Goal: Information Seeking & Learning: Learn about a topic

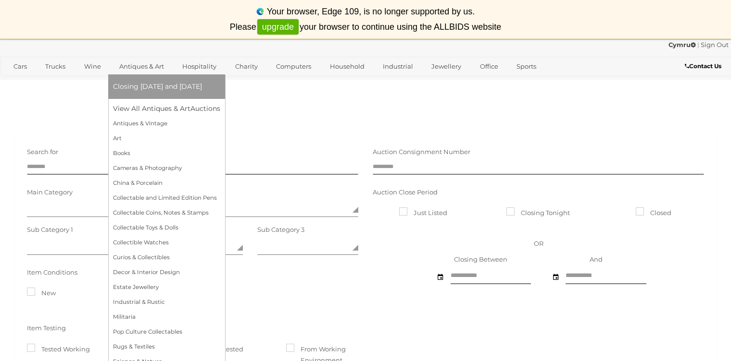
click at [158, 65] on link "Antiques & Art" at bounding box center [141, 67] width 57 height 16
click at [179, 111] on link "View All Antiques & Art Auctions" at bounding box center [169, 108] width 113 height 15
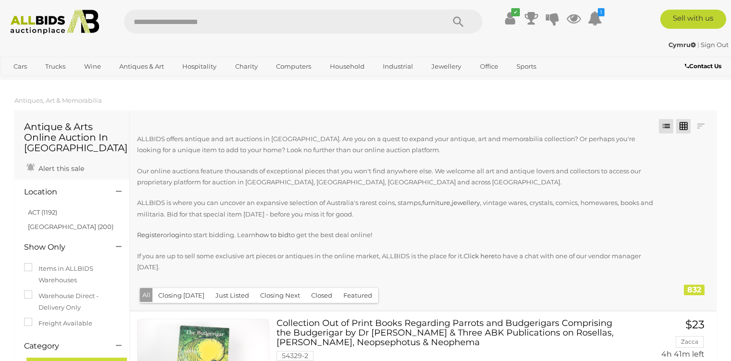
click at [682, 125] on link at bounding box center [683, 126] width 14 height 14
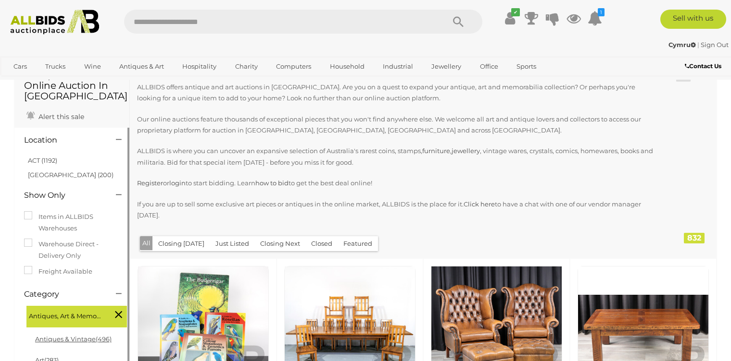
scroll to position [52, 0]
click at [45, 157] on link "ACT (1192)" at bounding box center [42, 161] width 29 height 8
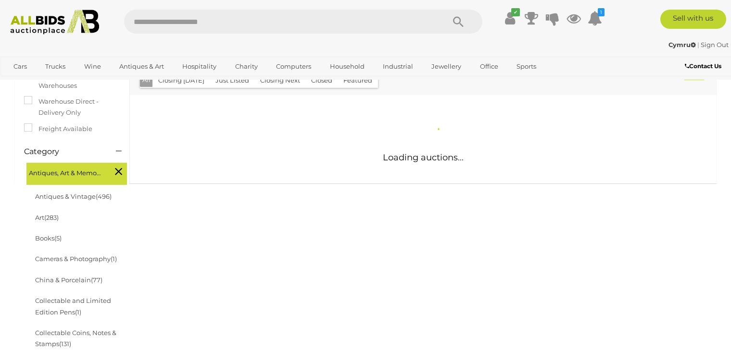
scroll to position [217, 0]
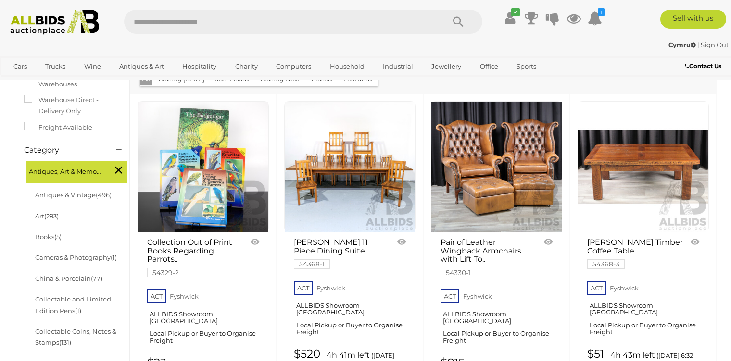
click at [74, 197] on link "Antiques & Vintage (496)" at bounding box center [73, 195] width 76 height 8
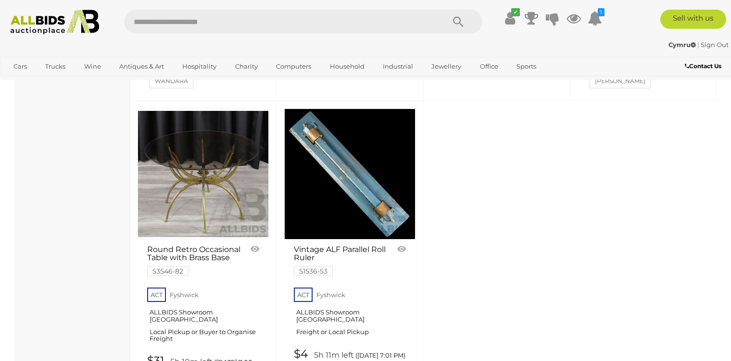
scroll to position [3958, 0]
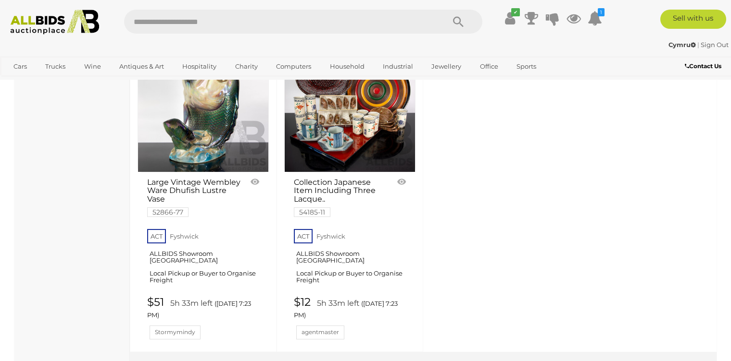
scroll to position [4033, 0]
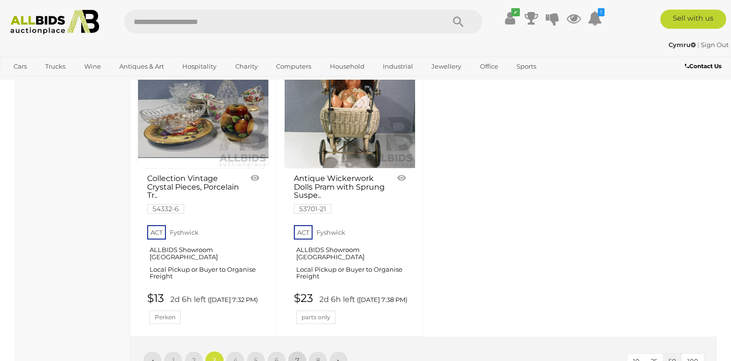
scroll to position [3979, 0]
click at [231, 351] on link "4" at bounding box center [234, 360] width 19 height 19
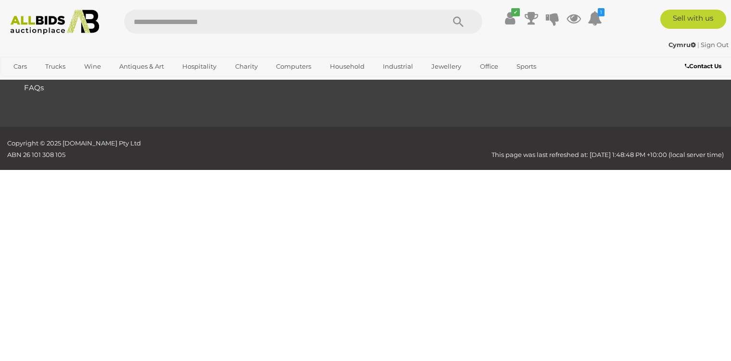
scroll to position [129, 0]
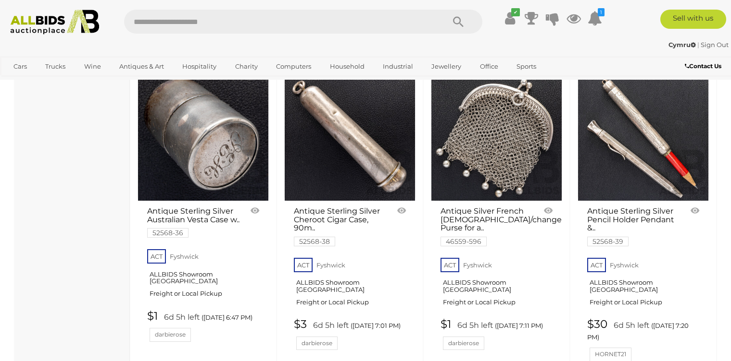
scroll to position [2895, 0]
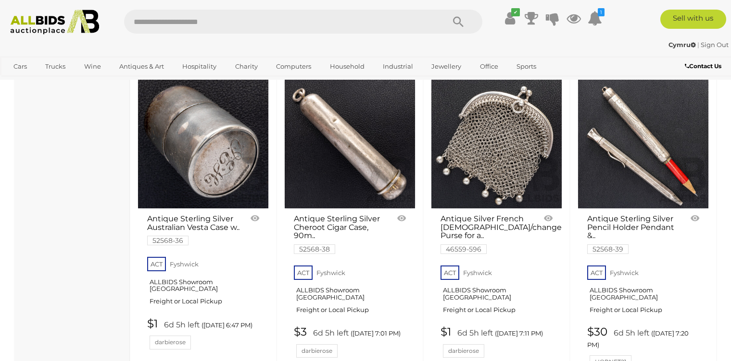
click at [200, 168] on img at bounding box center [203, 143] width 130 height 130
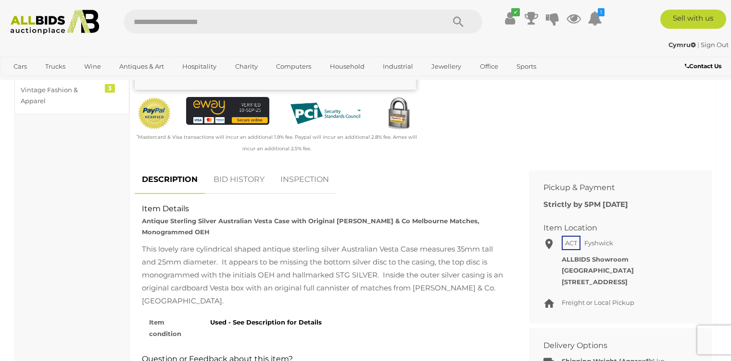
scroll to position [325, 0]
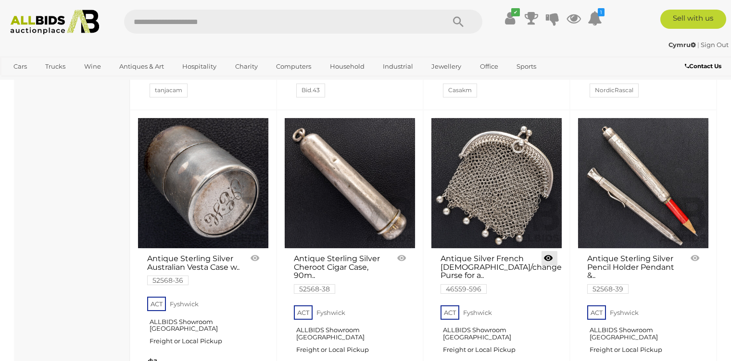
scroll to position [2850, 0]
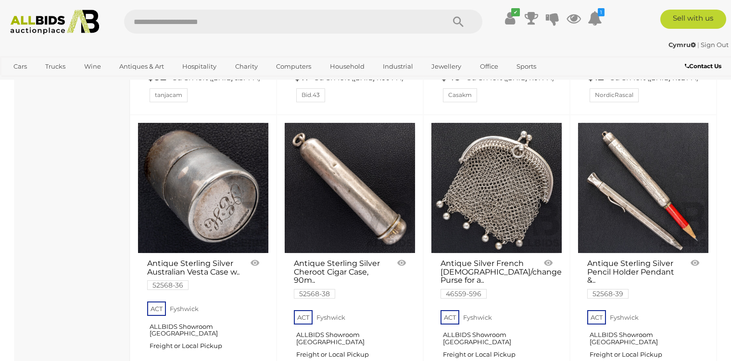
click at [647, 223] on img at bounding box center [643, 188] width 130 height 130
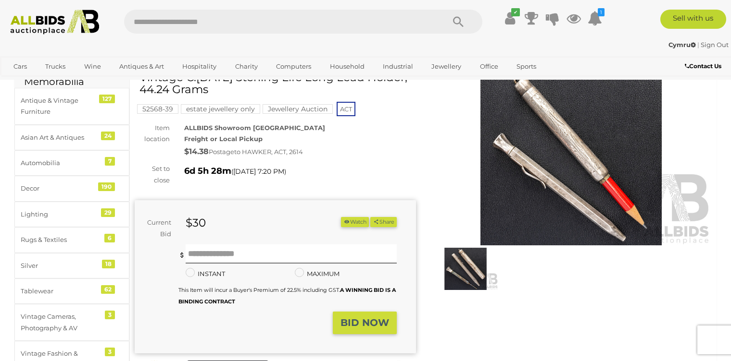
scroll to position [54, 0]
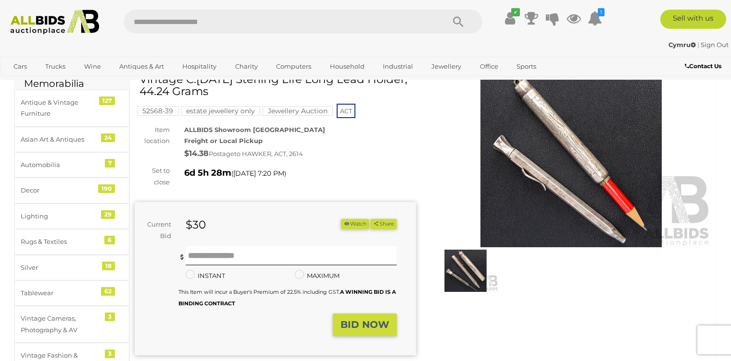
click at [463, 265] on img at bounding box center [465, 271] width 65 height 42
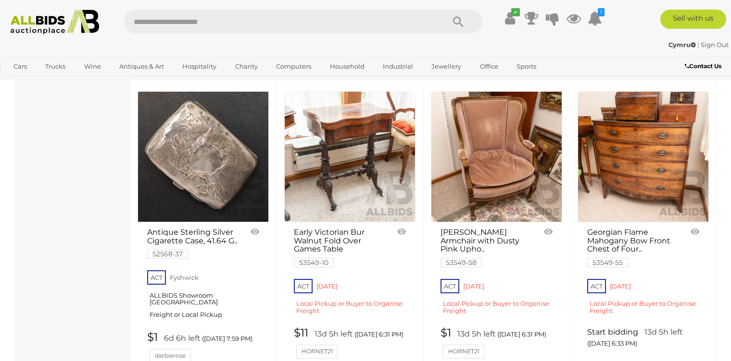
scroll to position [3501, 0]
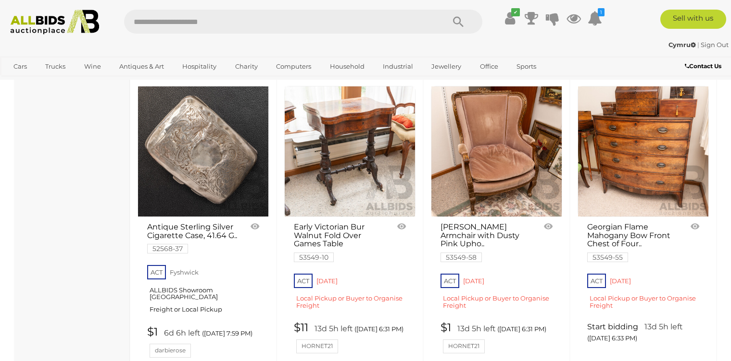
click at [195, 147] on img at bounding box center [203, 152] width 130 height 130
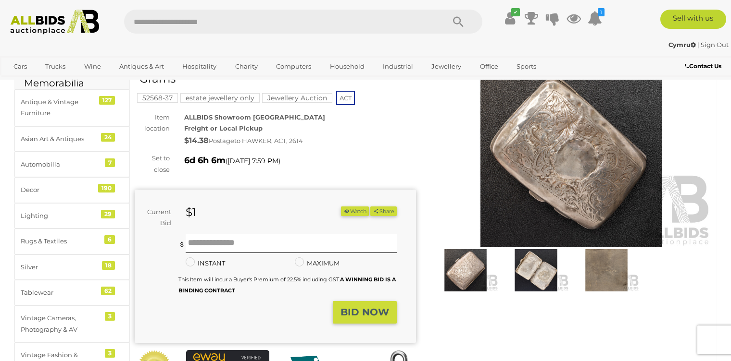
scroll to position [54, 0]
click at [606, 267] on img at bounding box center [605, 271] width 65 height 42
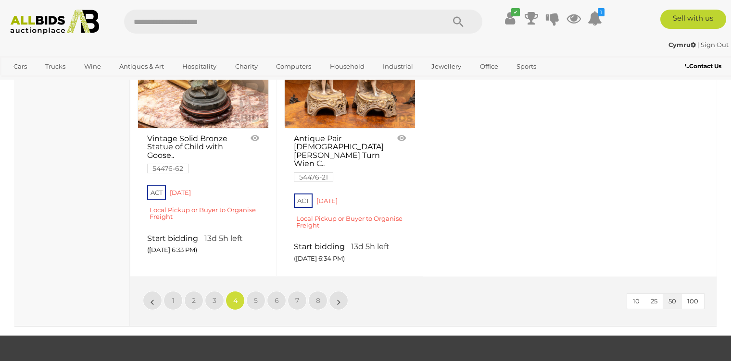
scroll to position [3883, 0]
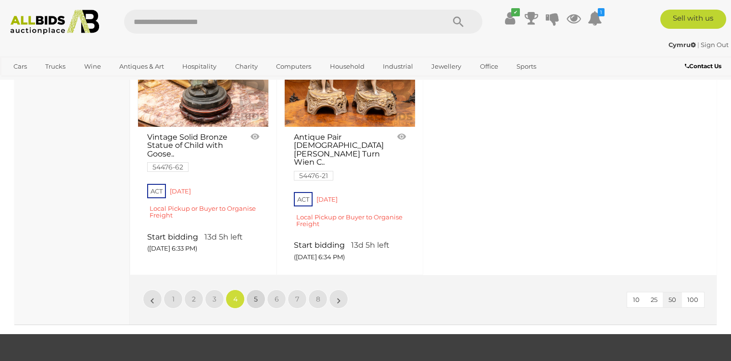
click at [252, 290] on link "5" at bounding box center [255, 299] width 19 height 19
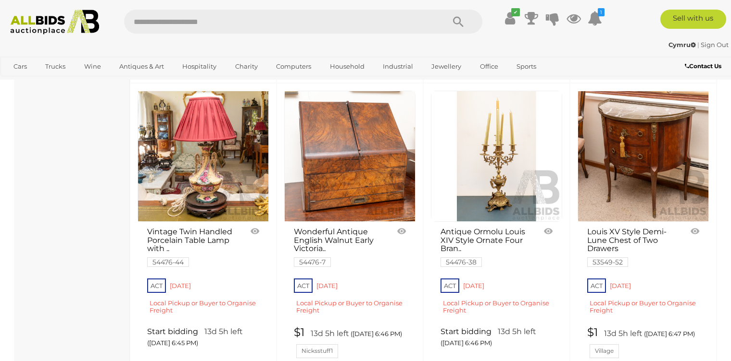
scroll to position [997, 0]
click at [358, 187] on link at bounding box center [349, 156] width 131 height 131
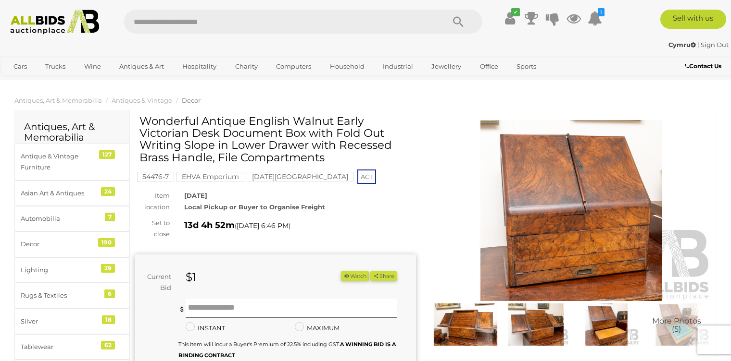
scroll to position [54, 0]
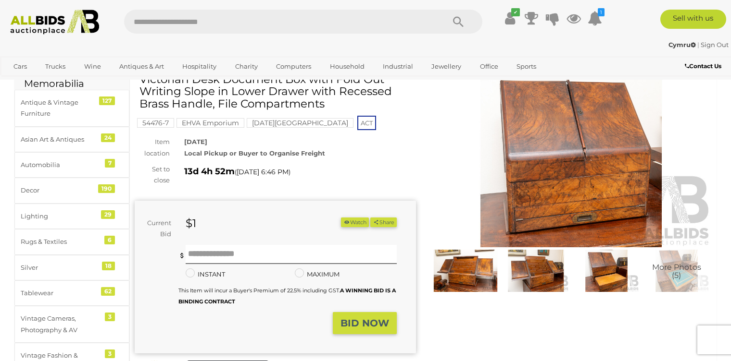
click at [540, 187] on img at bounding box center [570, 156] width 281 height 181
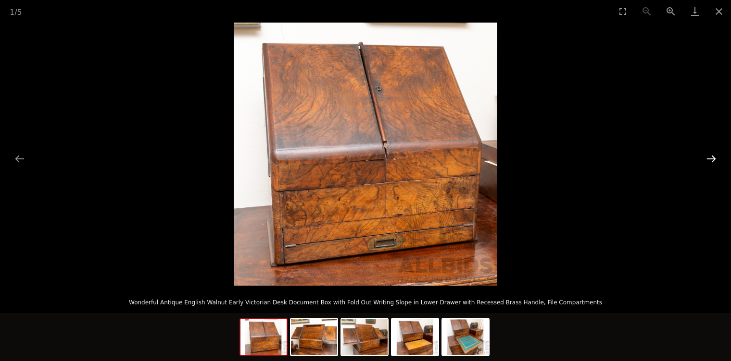
click at [711, 155] on button "Next slide" at bounding box center [711, 158] width 20 height 19
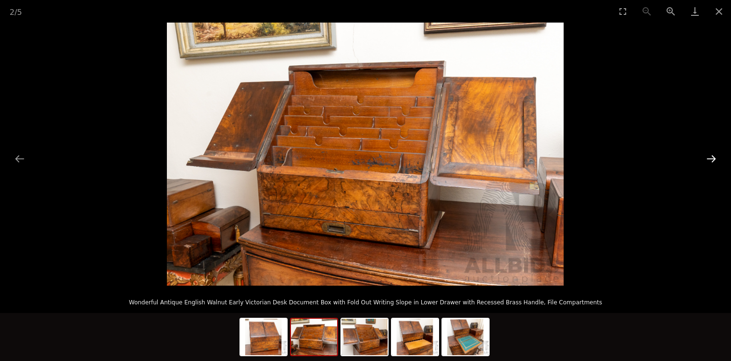
click at [711, 155] on button "Next slide" at bounding box center [711, 158] width 20 height 19
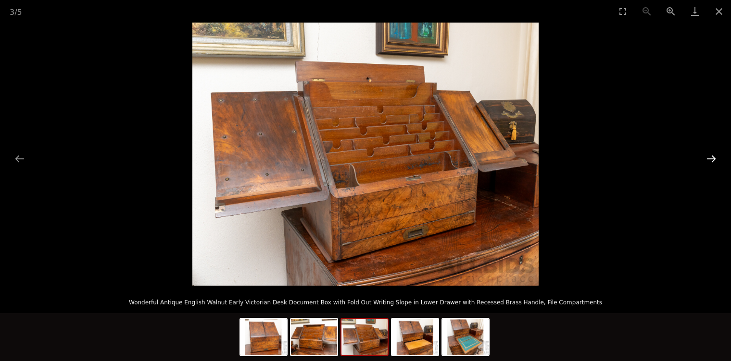
click at [711, 155] on button "Next slide" at bounding box center [711, 158] width 20 height 19
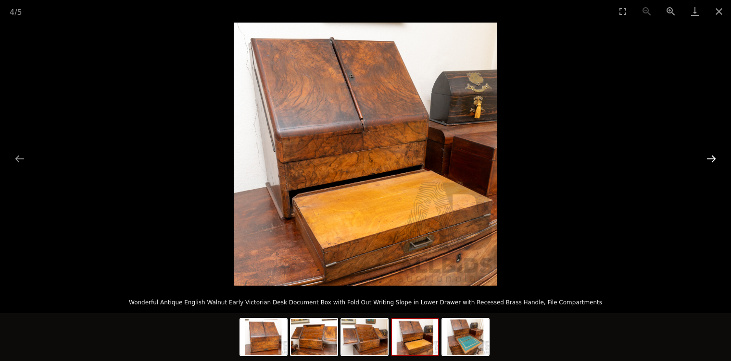
click at [711, 155] on button "Next slide" at bounding box center [711, 158] width 20 height 19
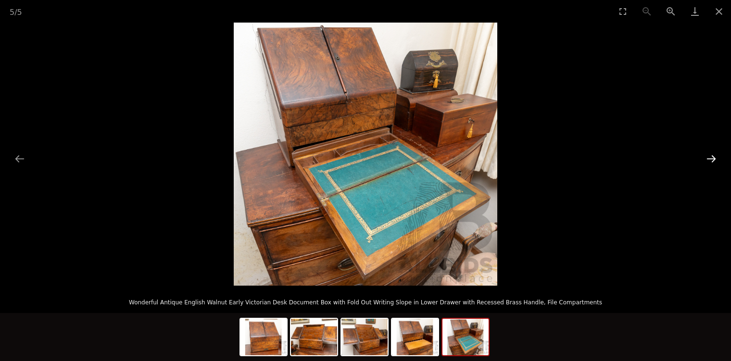
click at [711, 155] on button "Next slide" at bounding box center [711, 158] width 20 height 19
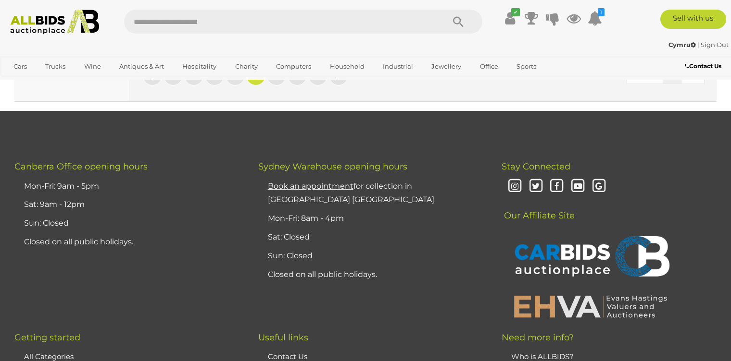
scroll to position [3872, 0]
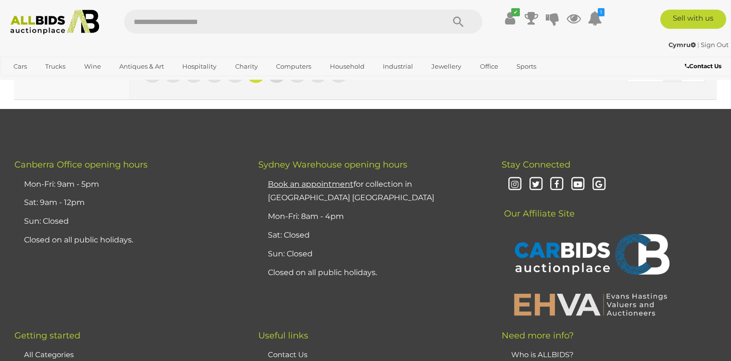
click at [277, 78] on span "6" at bounding box center [276, 74] width 4 height 9
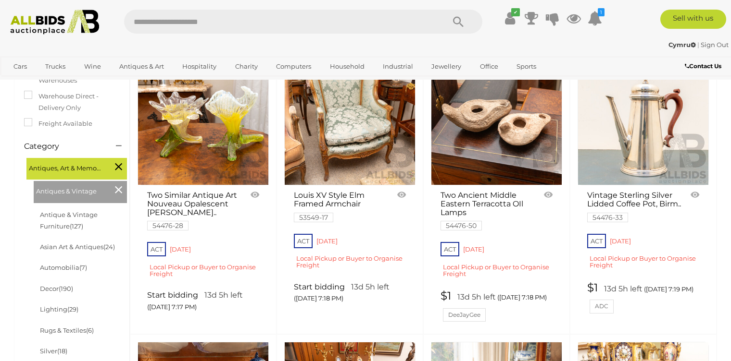
scroll to position [184, 0]
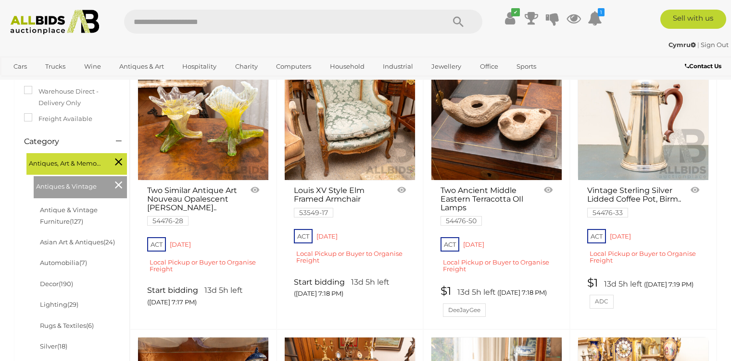
click at [622, 154] on img at bounding box center [643, 115] width 130 height 130
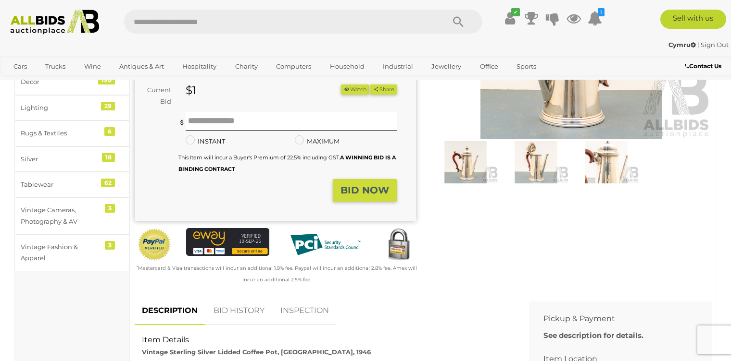
scroll to position [162, 0]
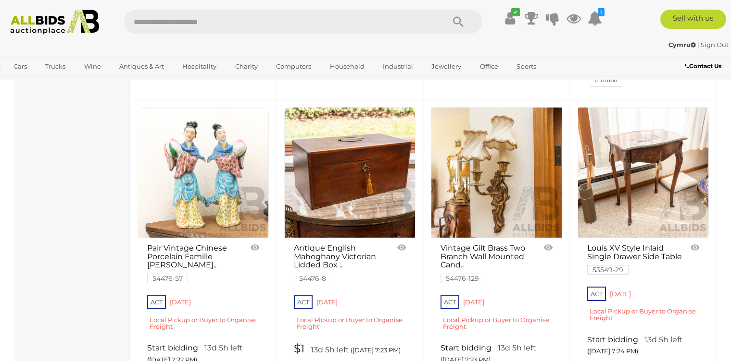
scroll to position [718, 0]
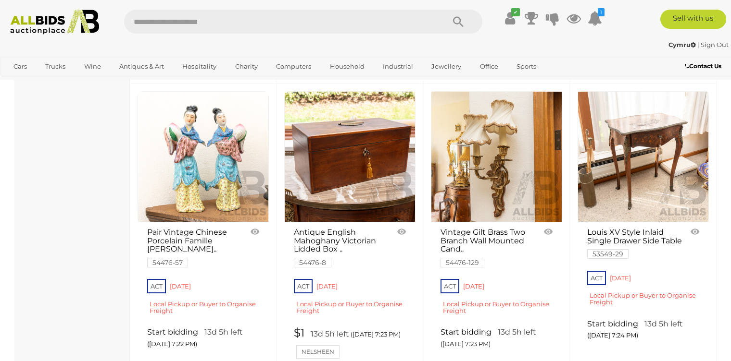
click at [313, 190] on link at bounding box center [349, 156] width 131 height 131
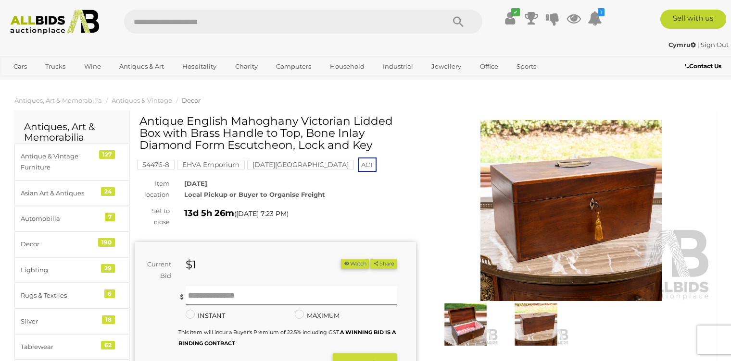
click at [466, 329] on img at bounding box center [465, 325] width 65 height 42
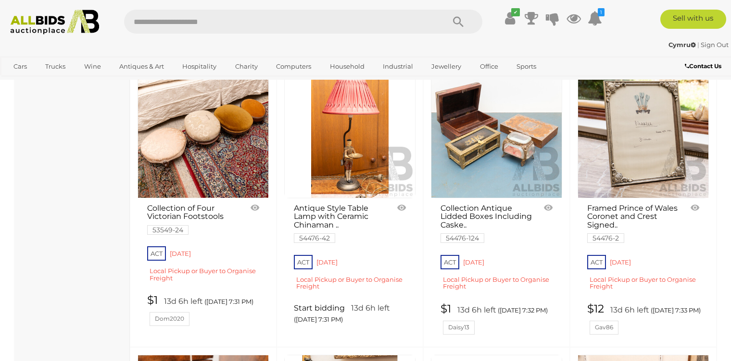
scroll to position [1588, 0]
click at [631, 198] on img at bounding box center [643, 132] width 130 height 130
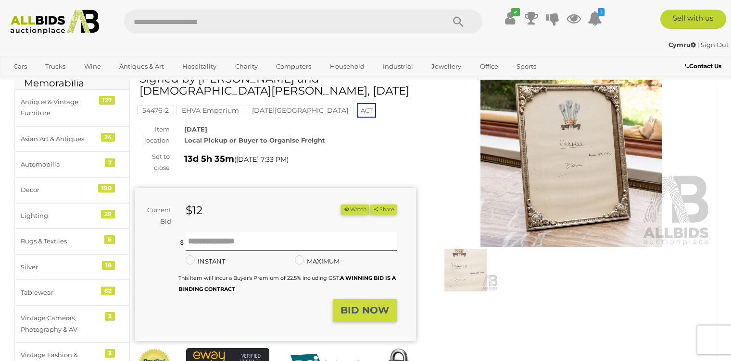
scroll to position [54, 0]
click at [459, 271] on img at bounding box center [465, 271] width 65 height 42
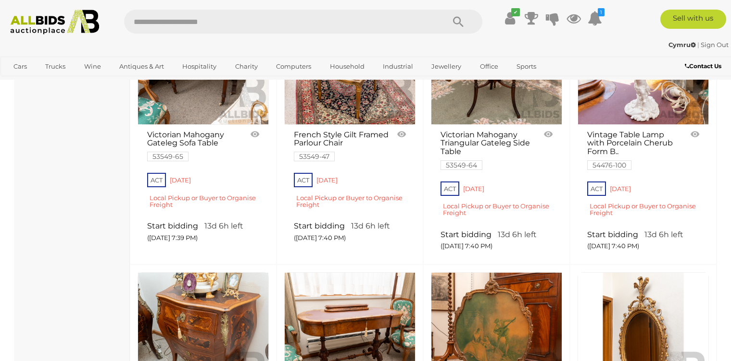
scroll to position [2784, 0]
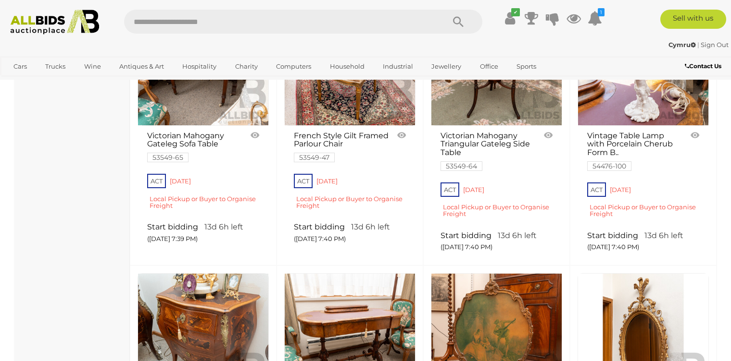
click at [187, 125] on img at bounding box center [203, 60] width 130 height 130
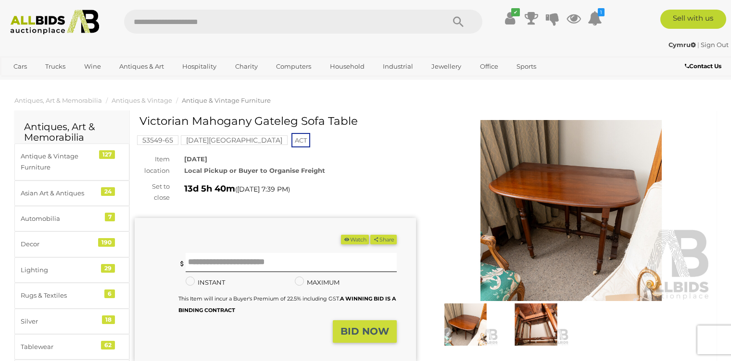
click at [530, 320] on img at bounding box center [535, 325] width 65 height 42
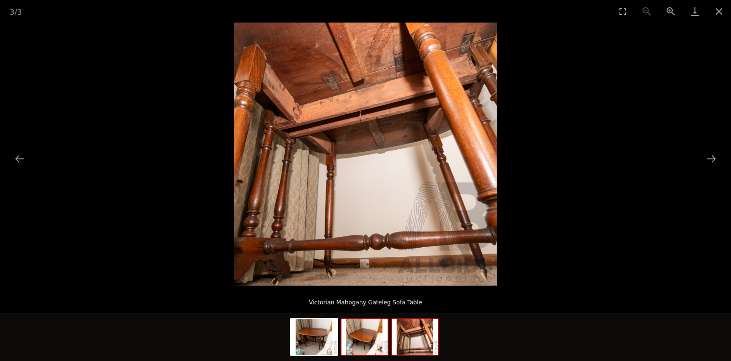
click at [354, 340] on img at bounding box center [364, 337] width 46 height 37
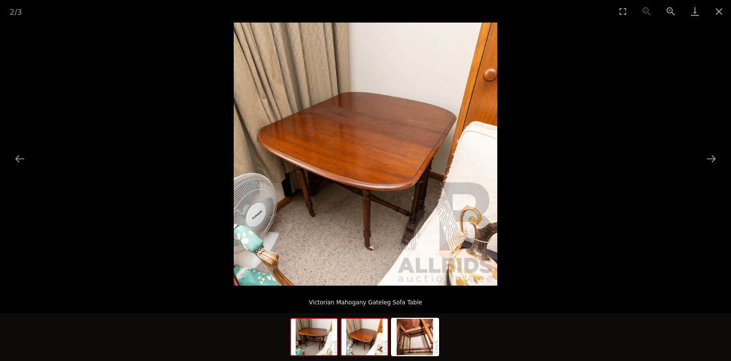
click at [313, 345] on img at bounding box center [314, 337] width 46 height 37
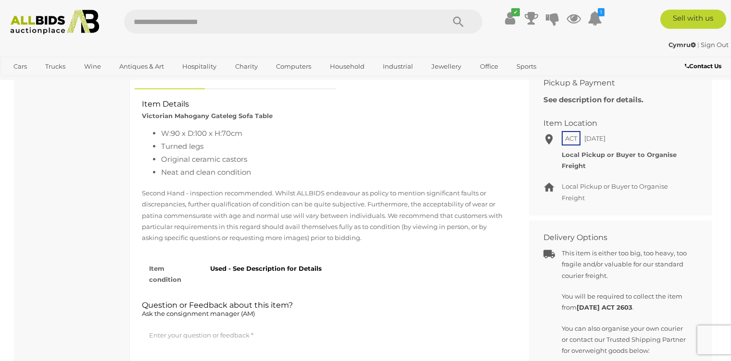
scroll to position [379, 0]
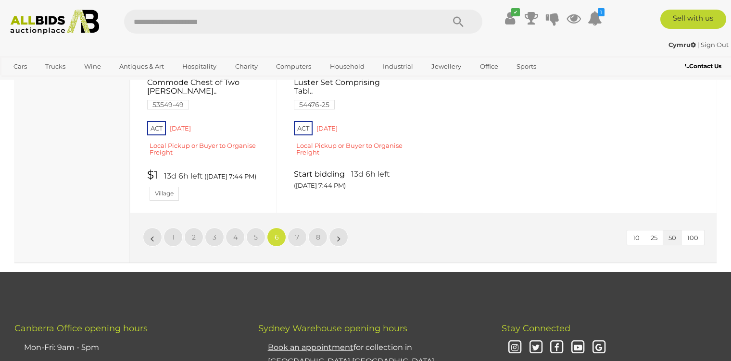
scroll to position [3692, 0]
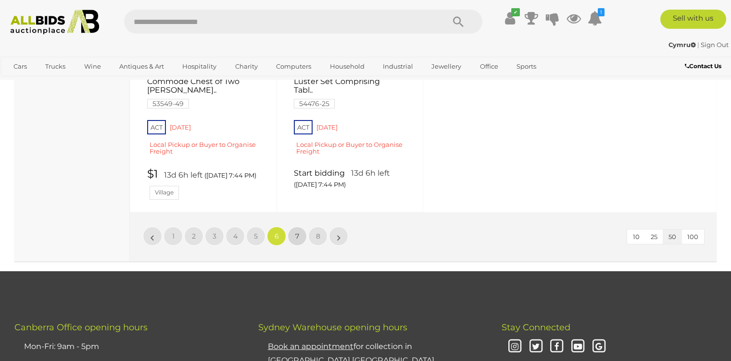
click at [293, 246] on link "7" at bounding box center [296, 236] width 19 height 19
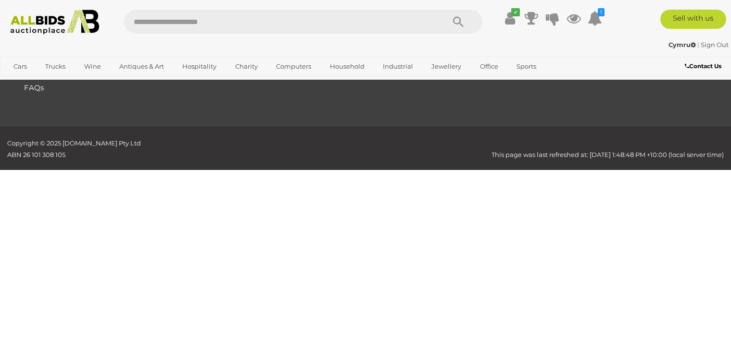
scroll to position [129, 0]
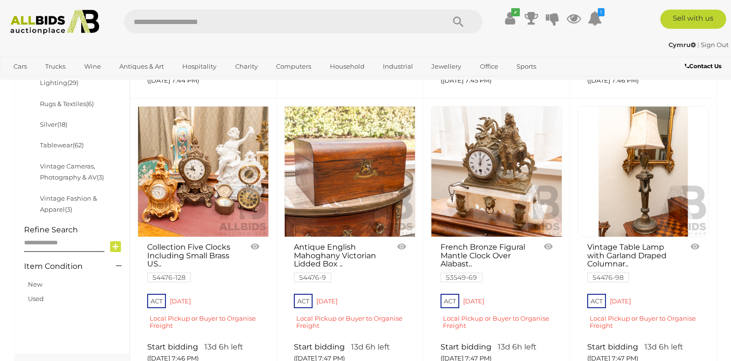
scroll to position [400, 0]
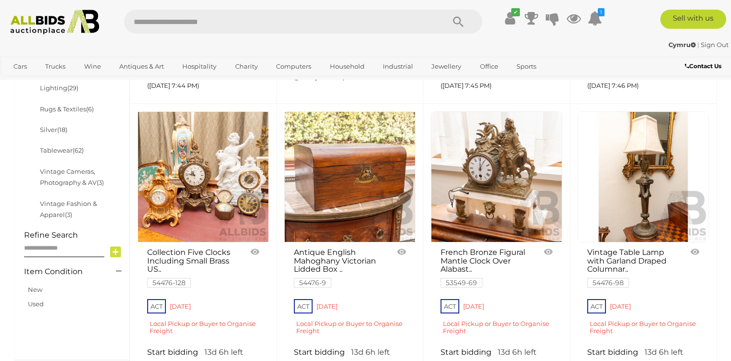
click at [341, 191] on link at bounding box center [349, 177] width 131 height 131
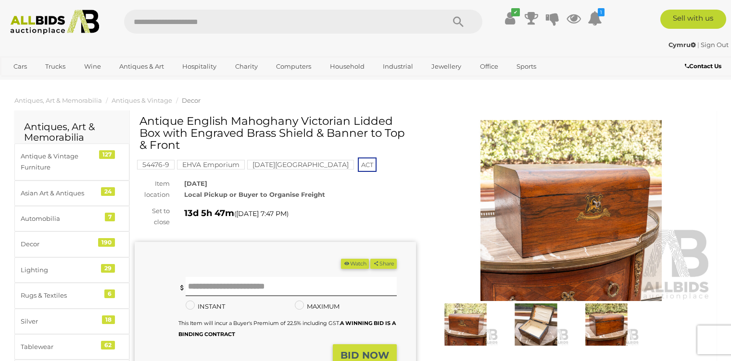
click at [530, 332] on img at bounding box center [535, 325] width 65 height 42
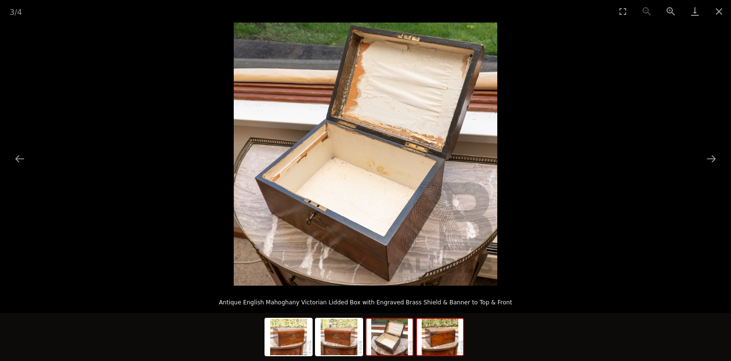
click at [430, 339] on img at bounding box center [440, 337] width 46 height 37
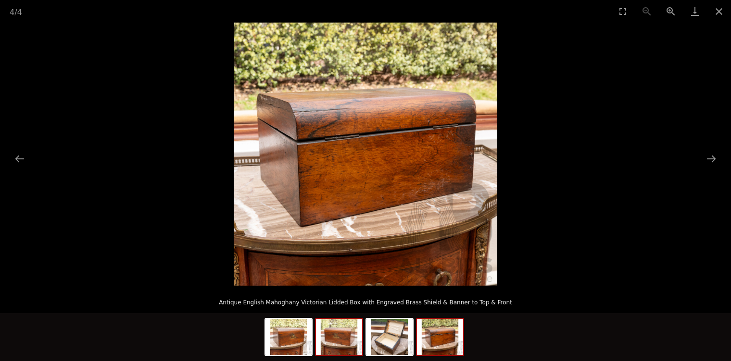
click at [342, 347] on img at bounding box center [339, 337] width 46 height 37
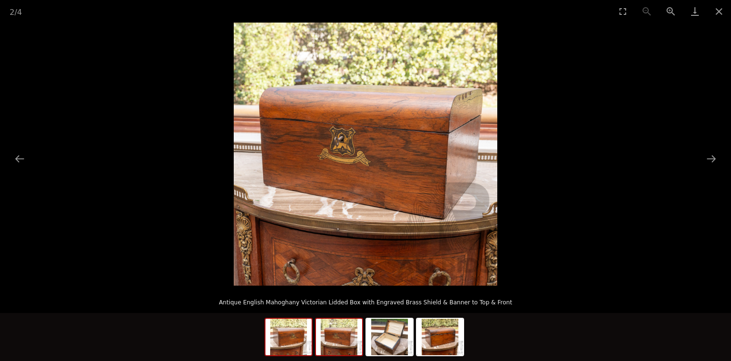
click at [297, 347] on img at bounding box center [288, 337] width 46 height 37
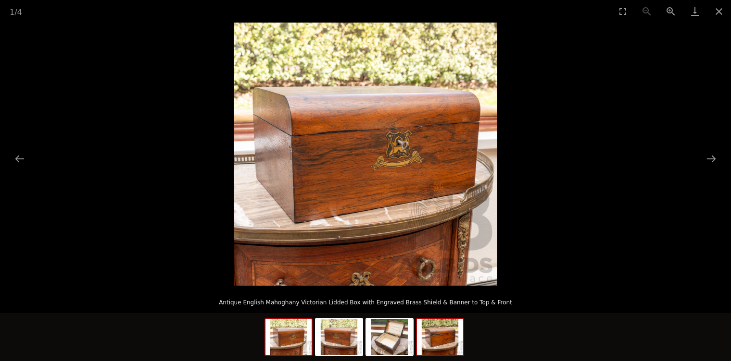
click at [435, 343] on img at bounding box center [440, 337] width 46 height 37
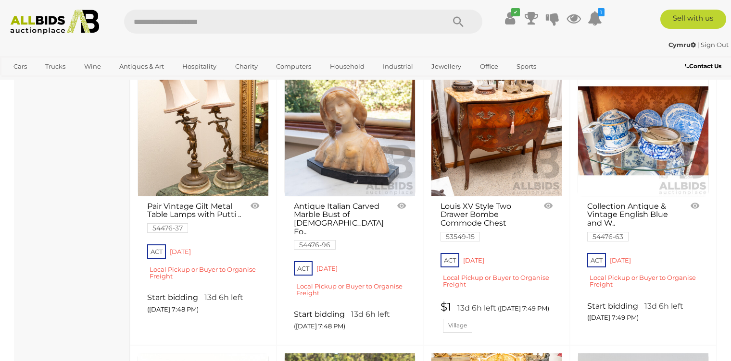
scroll to position [725, 0]
click at [339, 166] on img at bounding box center [350, 131] width 130 height 130
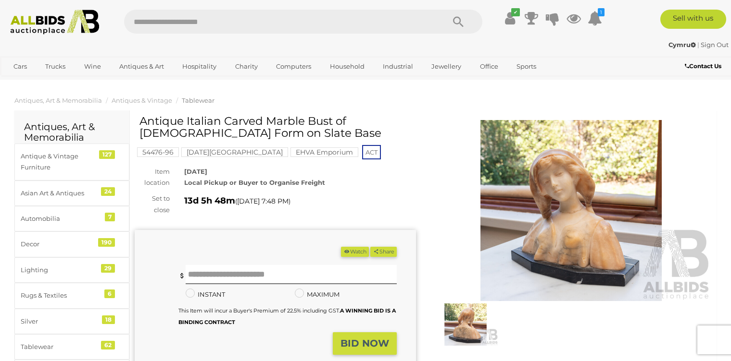
click at [463, 329] on img at bounding box center [465, 325] width 65 height 42
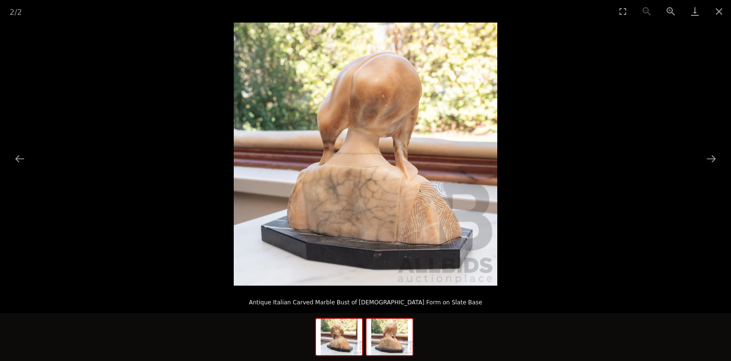
click at [332, 343] on img at bounding box center [339, 337] width 46 height 37
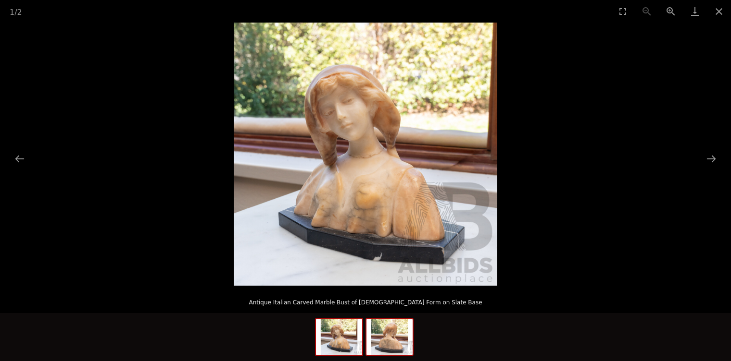
click at [391, 337] on img at bounding box center [389, 337] width 46 height 37
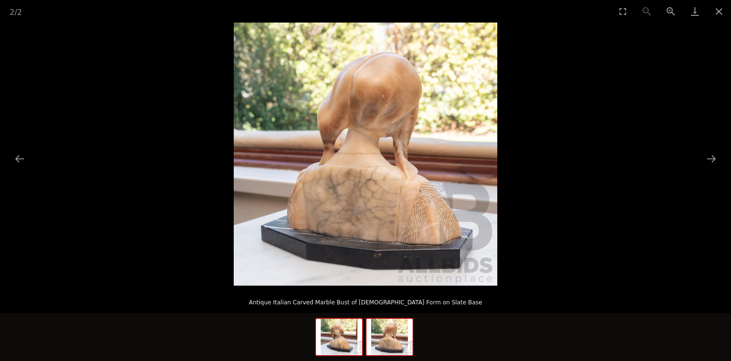
click at [334, 342] on img at bounding box center [339, 337] width 46 height 37
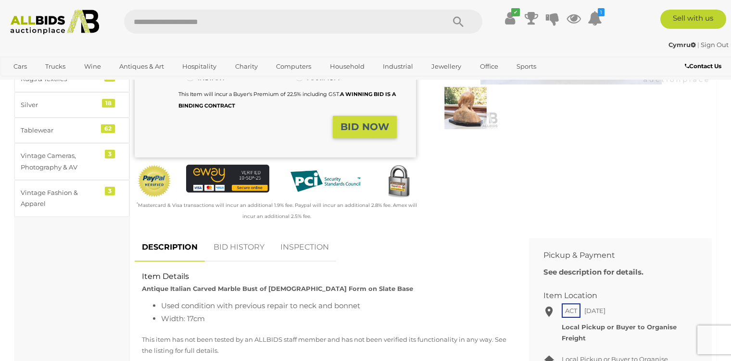
scroll to position [217, 0]
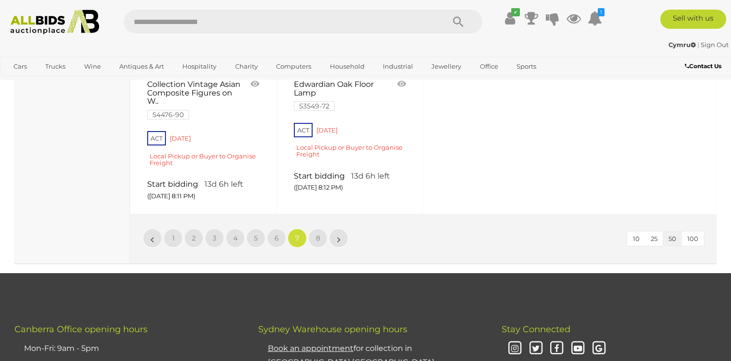
scroll to position [3750, 0]
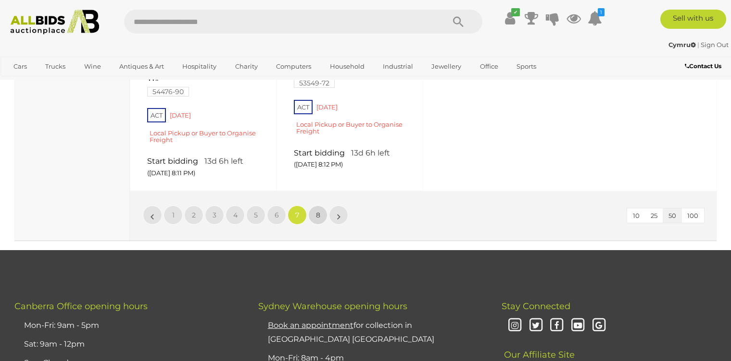
click at [315, 225] on link "8" at bounding box center [317, 215] width 19 height 19
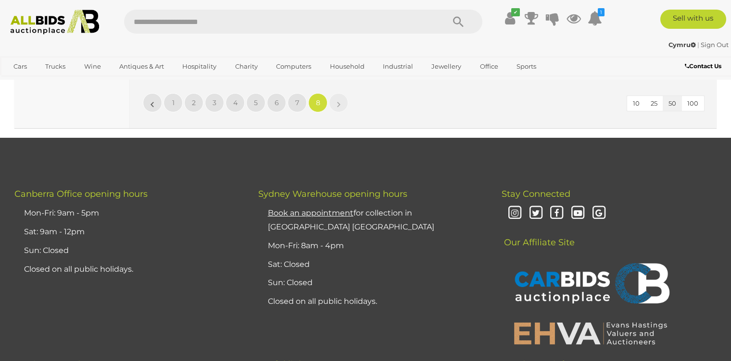
scroll to position [1865, 0]
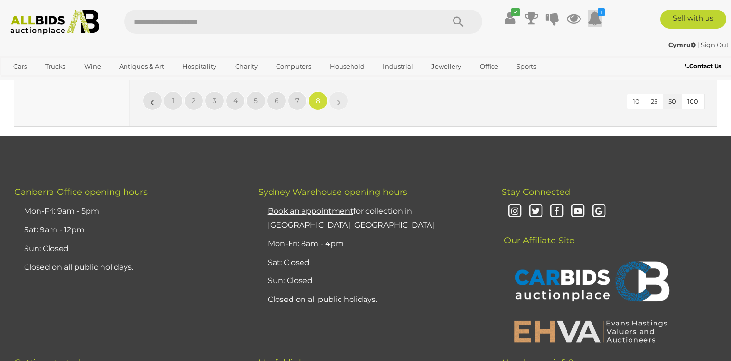
click at [594, 16] on icon at bounding box center [594, 18] width 14 height 17
